Goal: Information Seeking & Learning: Learn about a topic

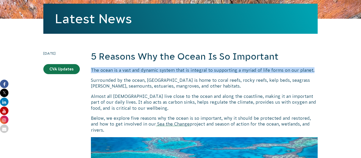
drag, startPoint x: 86, startPoint y: 70, endPoint x: 313, endPoint y: 71, distance: 226.7
copy span "The ocean is a vast and dynamic system that is integral to supporting a myriad …"
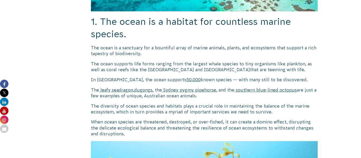
scroll to position [346, 0]
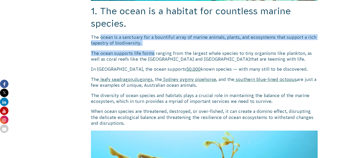
drag, startPoint x: 146, startPoint y: 40, endPoint x: 106, endPoint y: 33, distance: 40.7
click at [106, 35] on span "The ocean is a sanctuary for a bountiful array of marine animals, plants, and e…" at bounding box center [204, 40] width 226 height 11
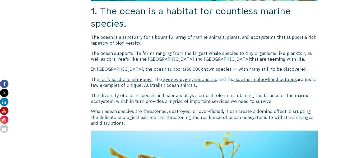
click at [148, 38] on p "The ocean is a sanctuary for a bountiful array of marine animals, plants, and e…" at bounding box center [204, 40] width 227 height 12
drag, startPoint x: 148, startPoint y: 38, endPoint x: 84, endPoint y: 31, distance: 64.1
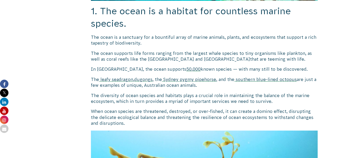
click at [152, 38] on p "The ocean is a sanctuary for a bountiful array of marine animals, plants, and e…" at bounding box center [204, 40] width 227 height 12
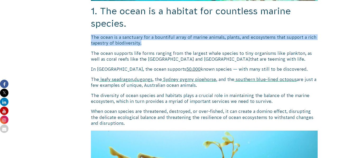
drag, startPoint x: 152, startPoint y: 38, endPoint x: 92, endPoint y: 32, distance: 59.8
click at [92, 34] on p "The ocean is a sanctuary for a bountiful array of marine animals, plants, and e…" at bounding box center [204, 40] width 227 height 12
copy div "The ocean is a sanctuary for a bountiful array of marine animals, plants, and e…"
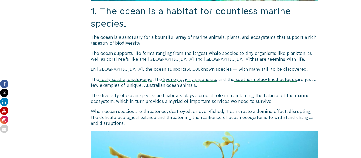
click at [211, 57] on span "[GEOGRAPHIC_DATA]" at bounding box center [227, 59] width 46 height 5
click at [274, 94] on p "The diversity of ocean species and habitats plays a crucial role in maintaining…" at bounding box center [204, 99] width 227 height 12
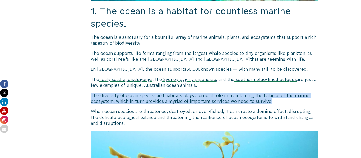
drag, startPoint x: 274, startPoint y: 94, endPoint x: 88, endPoint y: 89, distance: 186.1
copy div "The diversity of ocean species and habitats plays a crucial role in maintaining…"
click at [227, 81] on p "The leafy seadragon , dugongs , the Sydney pygmy pipehorse , and the southern b…" at bounding box center [204, 83] width 227 height 12
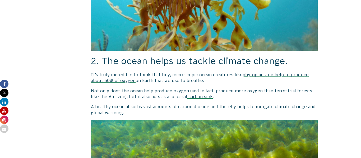
scroll to position [557, 0]
